Goal: Information Seeking & Learning: Learn about a topic

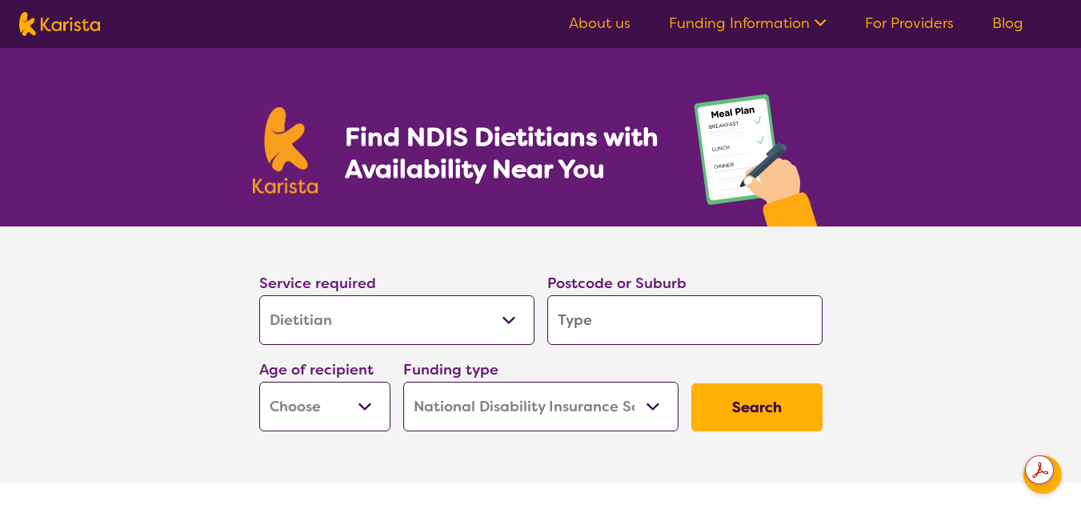
select select "Dietitian"
select select "NDIS"
select select "Dietitian"
select select "NDIS"
click at [622, 324] on input "search" at bounding box center [684, 320] width 275 height 50
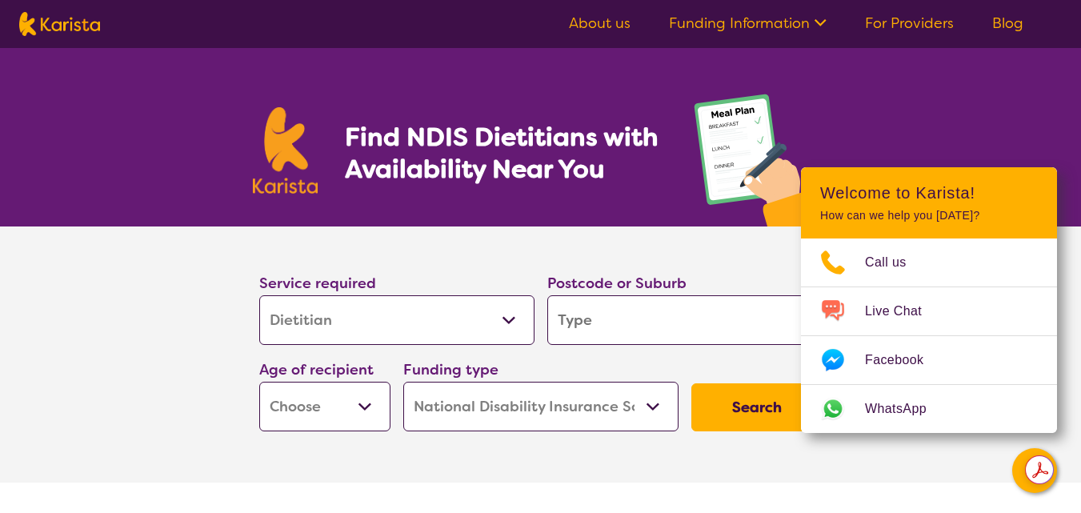
click at [587, 312] on input "search" at bounding box center [684, 320] width 275 height 50
type input "6"
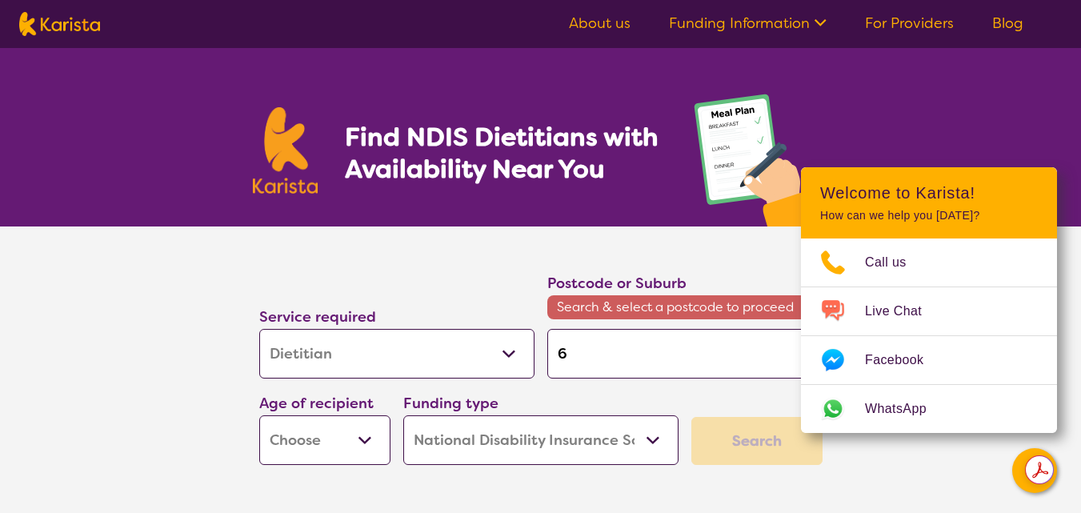
type input "61"
type input "617"
type input "6170"
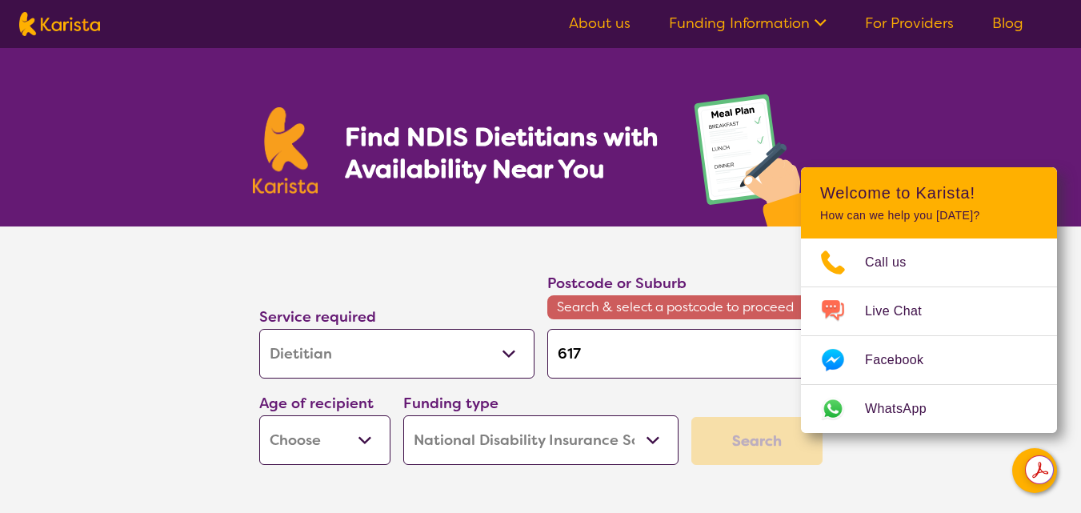
type input "6170"
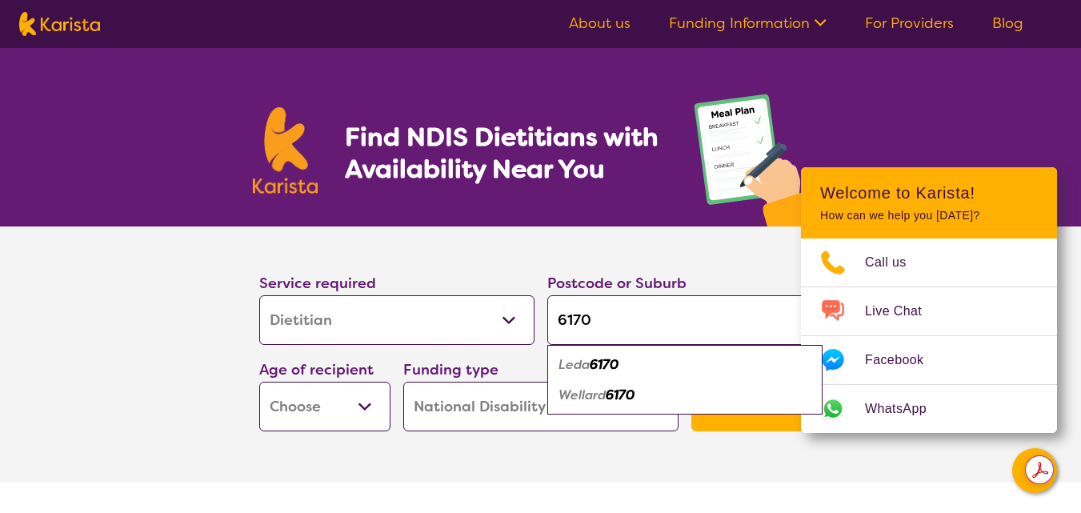
type input "6170"
click at [609, 365] on em "6170" at bounding box center [604, 364] width 29 height 17
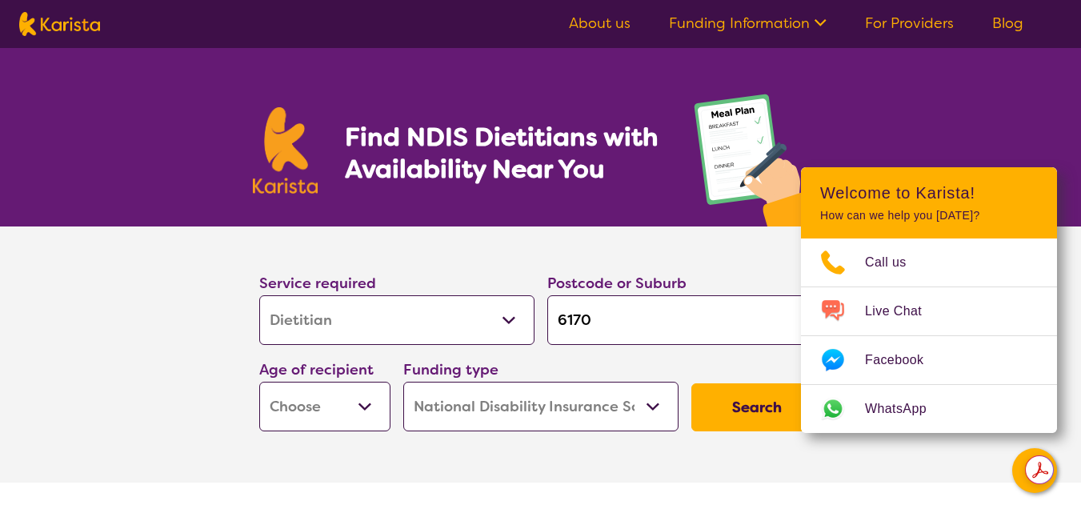
click at [363, 406] on select "Early Childhood - 0 to 9 Child - 10 to 11 Adolescent - 12 to 17 Adult - 18 to 6…" at bounding box center [324, 407] width 131 height 50
select select "AD"
click at [259, 382] on select "Early Childhood - 0 to 9 Child - 10 to 11 Adolescent - 12 to 17 Adult - 18 to 6…" at bounding box center [324, 407] width 131 height 50
select select "AD"
click at [770, 248] on section "Service required Allied Health Assistant Assessment ([MEDICAL_DATA] or [MEDICAL…" at bounding box center [541, 331] width 614 height 211
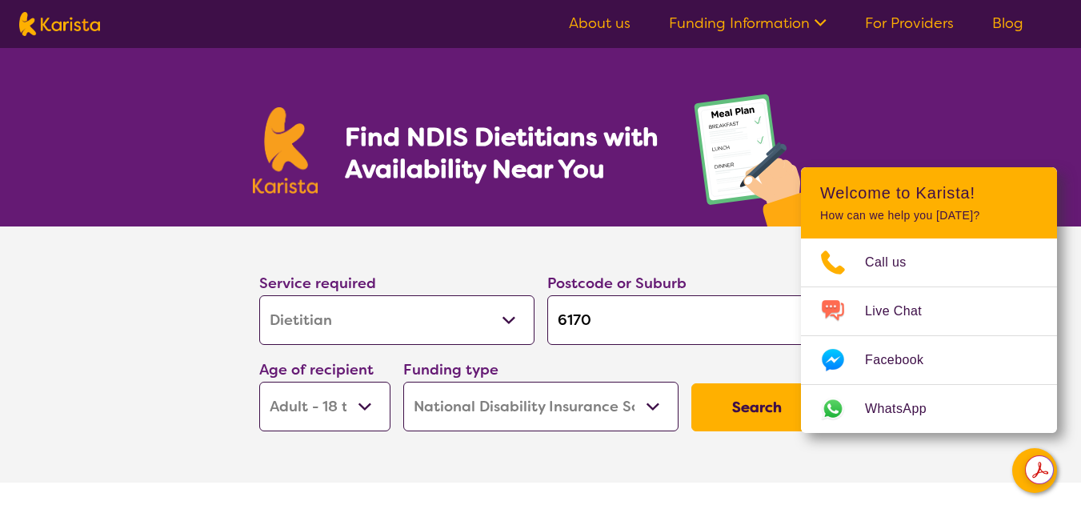
click at [654, 405] on select "Home Care Package (HCP) National Disability Insurance Scheme (NDIS) I don't know" at bounding box center [540, 407] width 275 height 50
click at [403, 382] on select "Home Care Package (HCP) National Disability Insurance Scheme (NDIS) I don't know" at bounding box center [540, 407] width 275 height 50
click at [758, 410] on button "Search" at bounding box center [756, 407] width 131 height 48
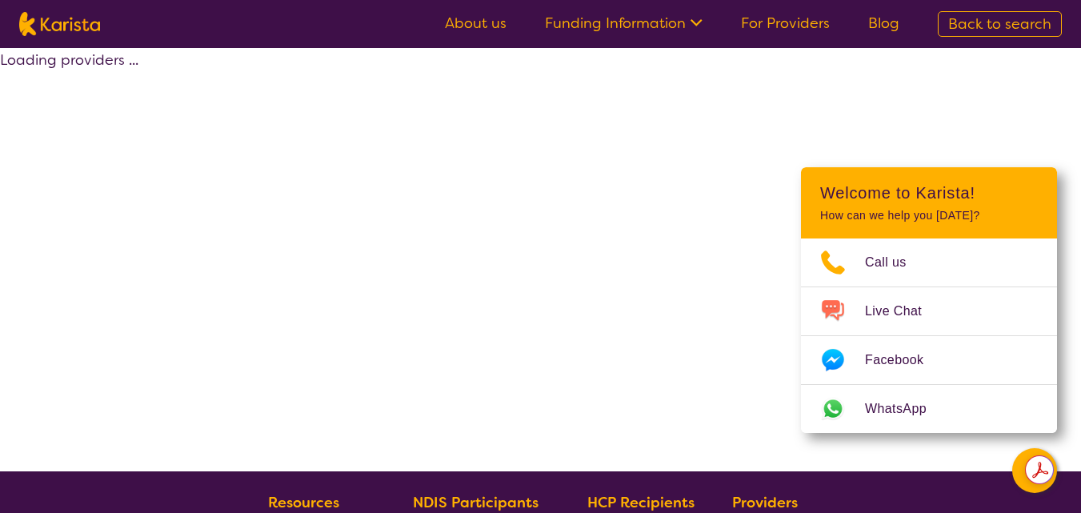
select select "by_score"
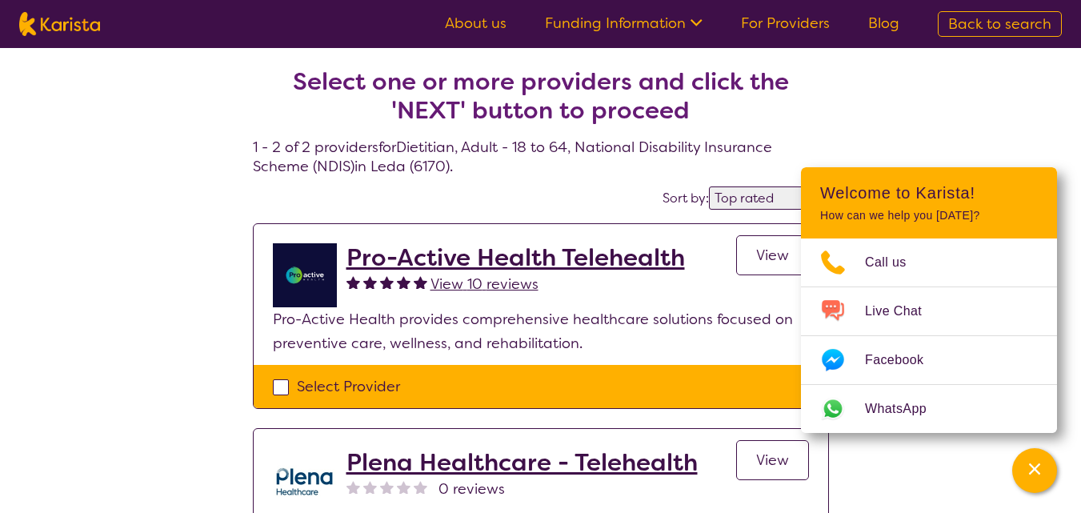
click at [954, 124] on div "Select one or more providers and click the 'NEXT' button to proceed 1 - 2 of 2 …" at bounding box center [540, 371] width 1081 height 647
click at [966, 217] on p "How can we help you [DATE]?" at bounding box center [929, 216] width 218 height 14
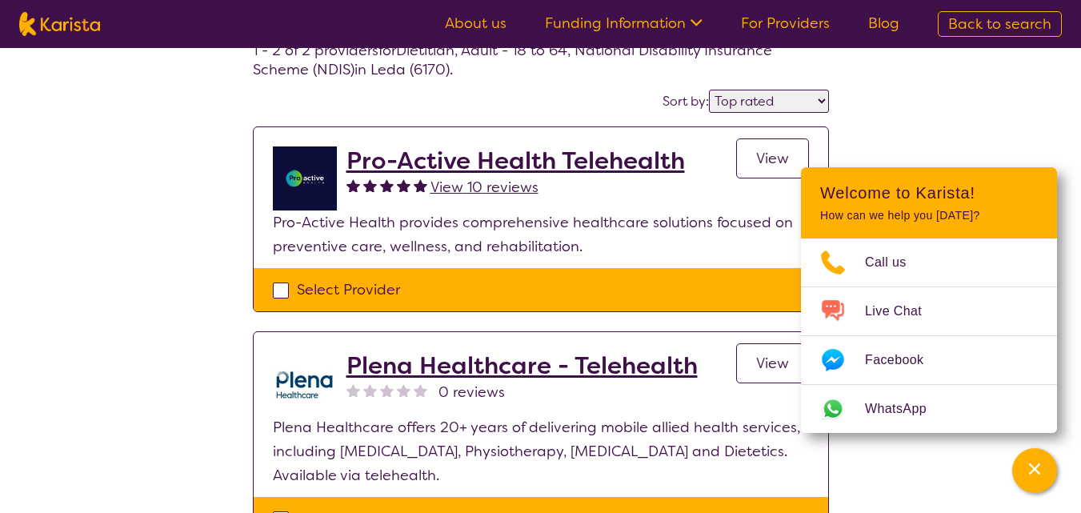
scroll to position [94, 0]
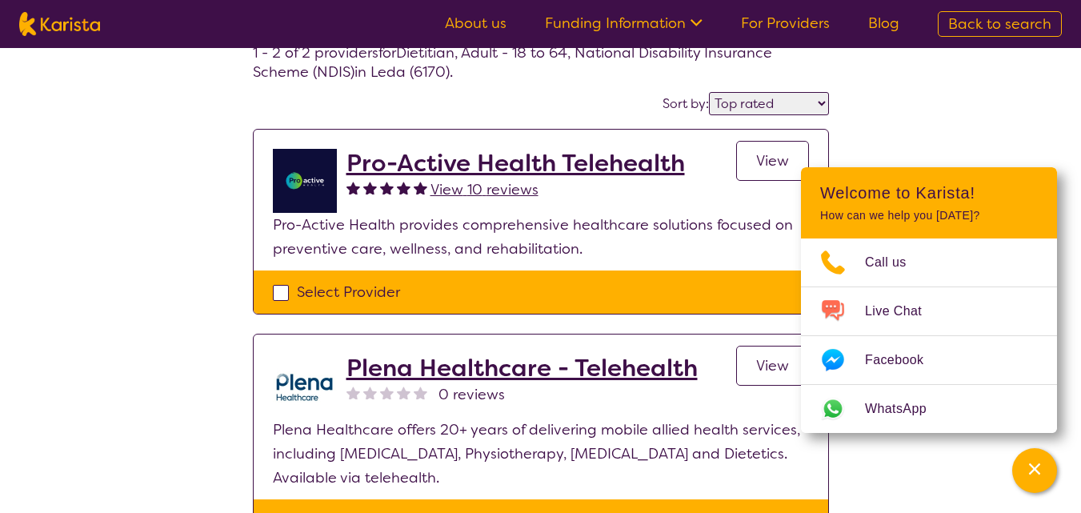
click at [518, 162] on h2 "Pro-Active Health Telehealth" at bounding box center [515, 163] width 338 height 29
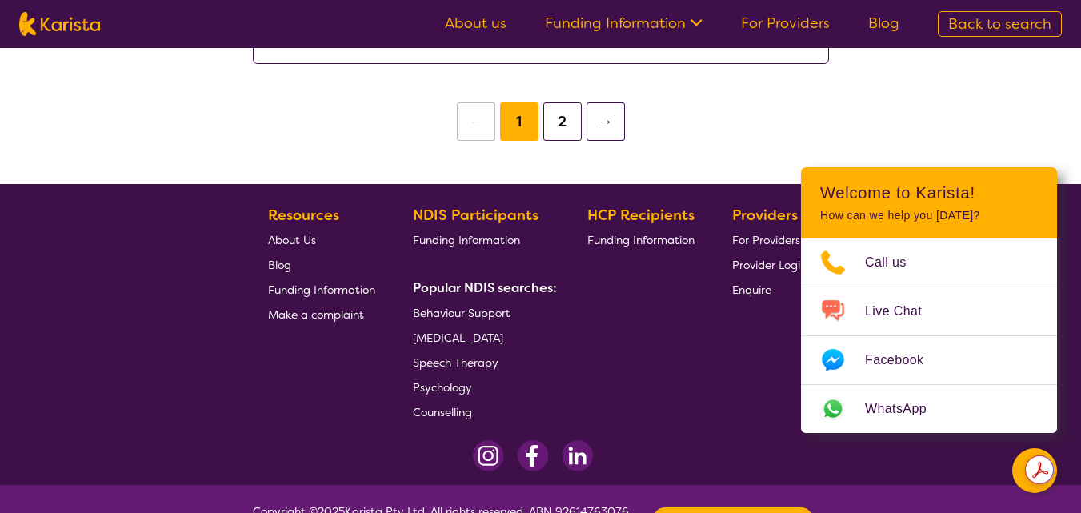
scroll to position [1951, 0]
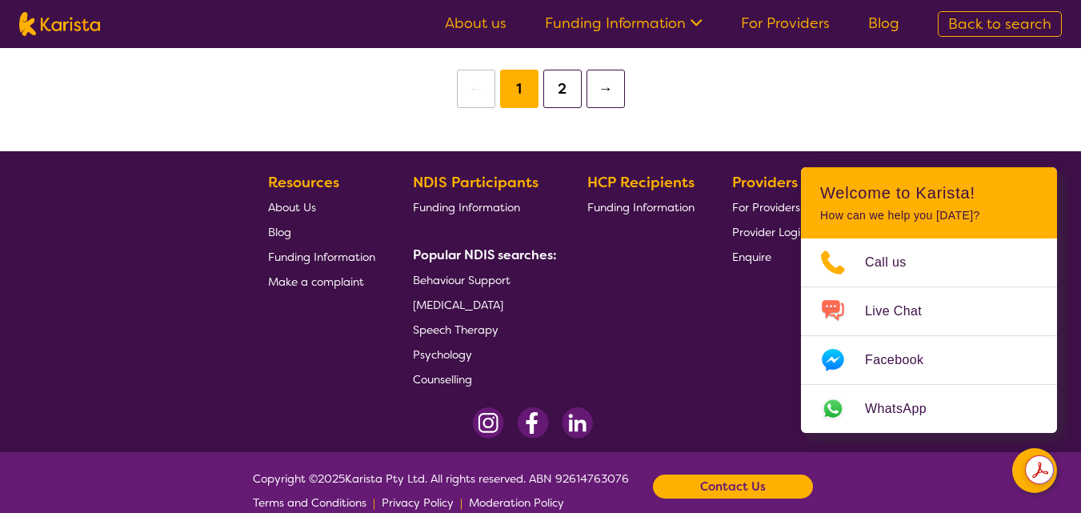
click at [735, 474] on b "Contact Us" at bounding box center [733, 486] width 66 height 24
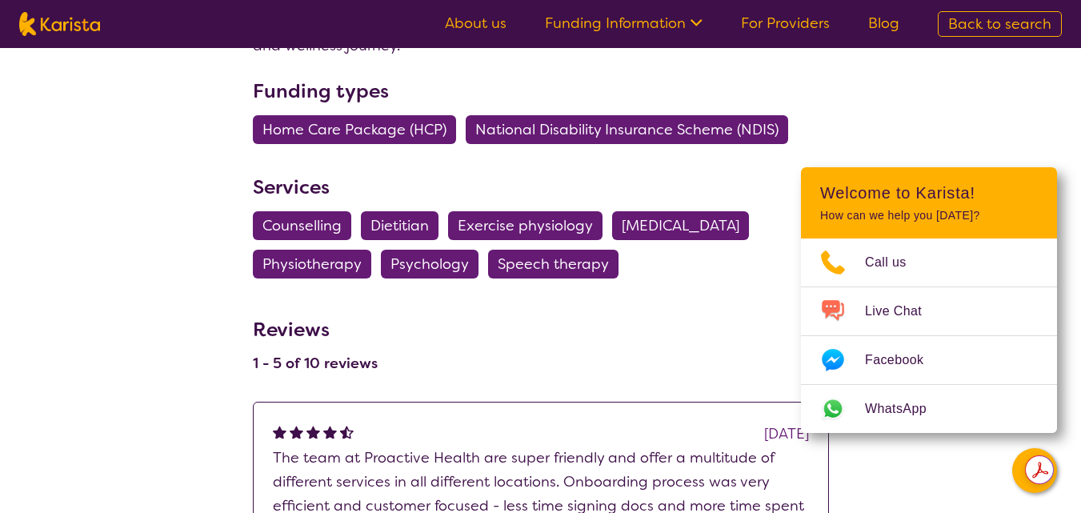
scroll to position [0, 0]
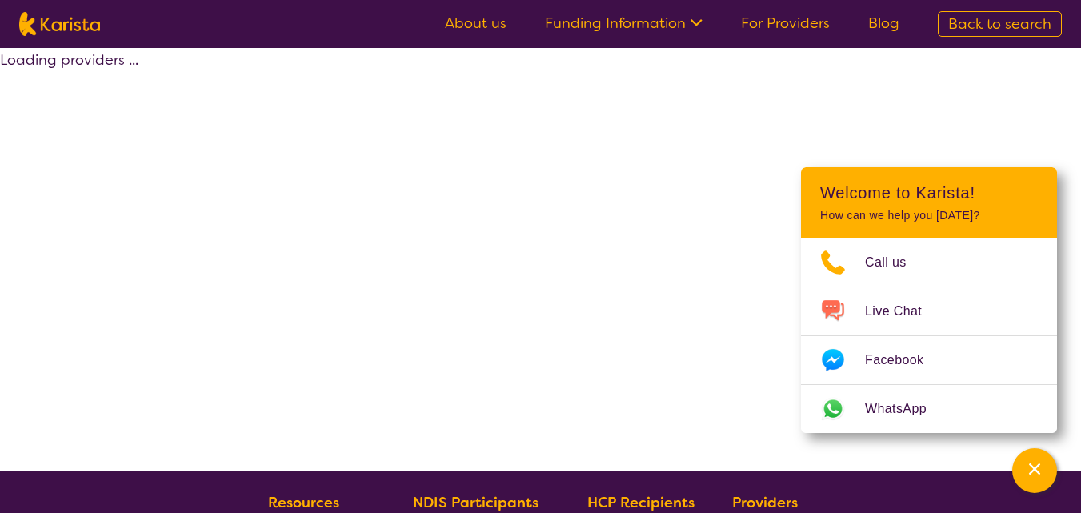
scroll to position [94, 0]
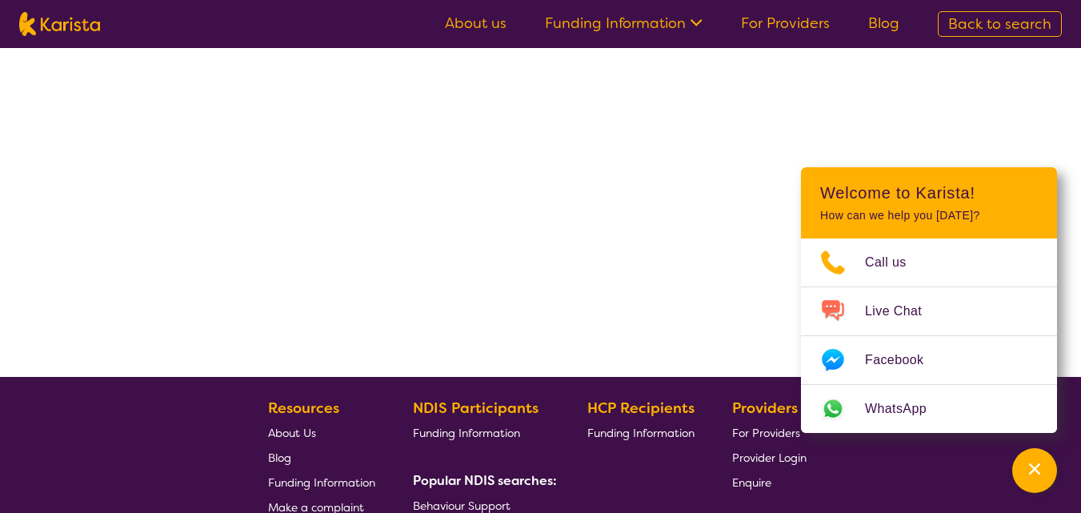
select select "by_score"
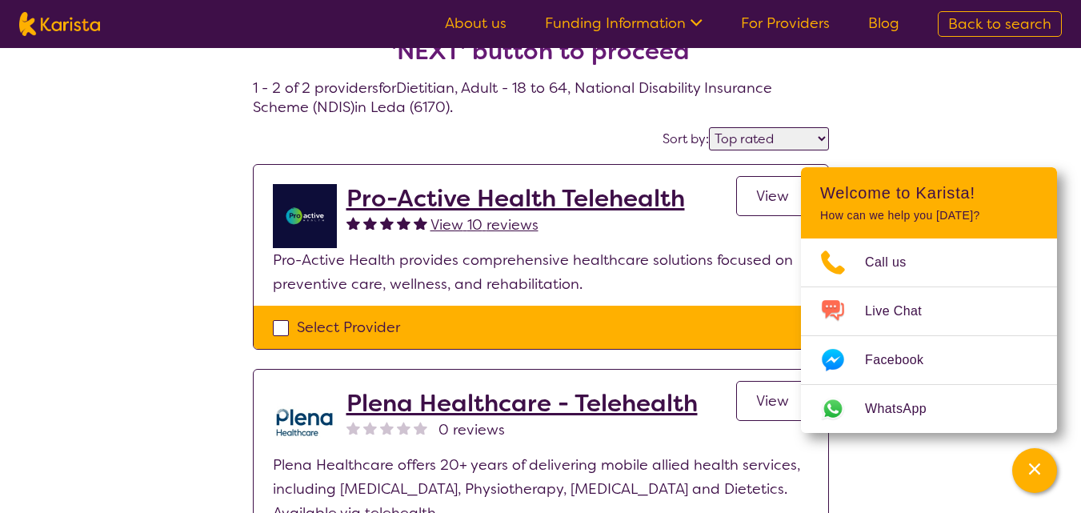
scroll to position [0, 0]
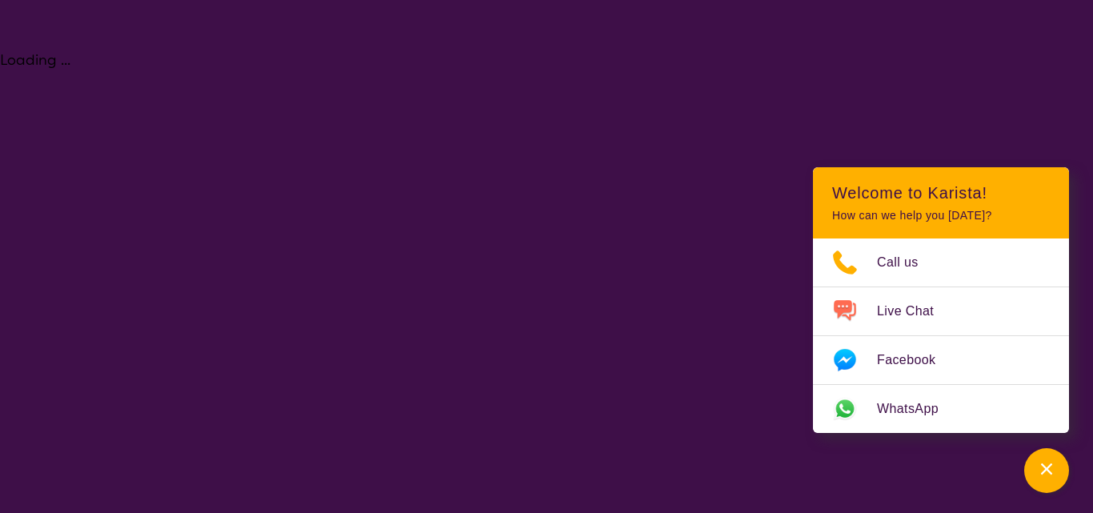
select select "Dietitian"
select select "AD"
select select "NDIS"
select select "Dietitian"
select select "AD"
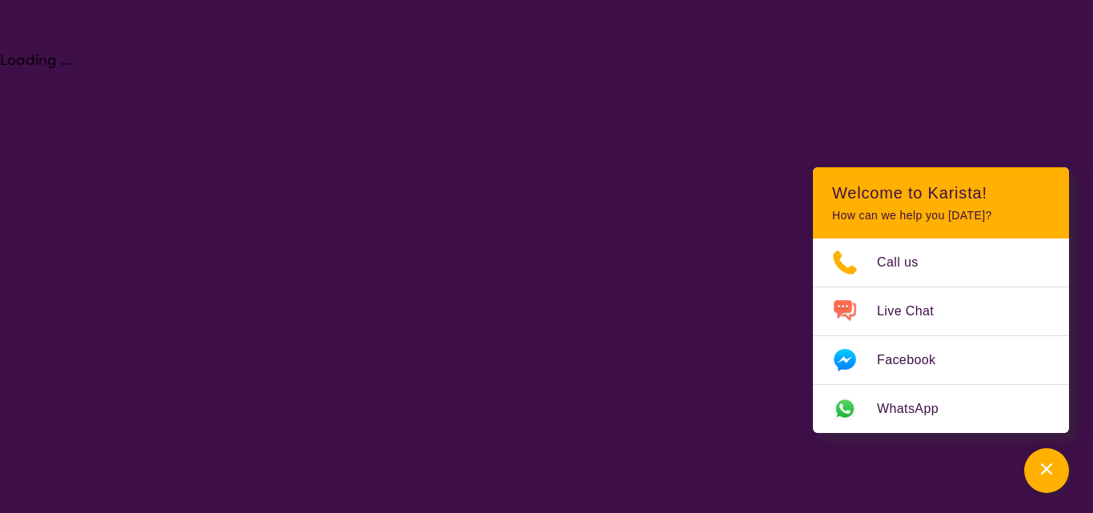
select select "NDIS"
